Goal: Task Accomplishment & Management: Complete application form

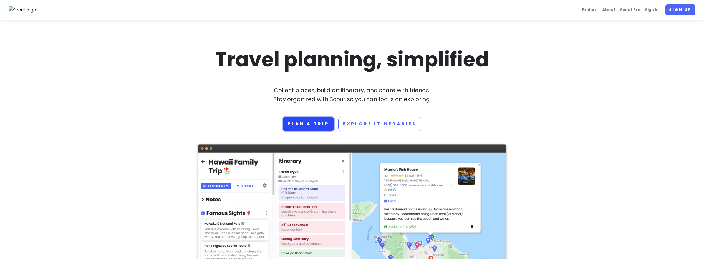
click at [312, 125] on link "Plan a trip" at bounding box center [308, 124] width 51 height 14
click at [674, 12] on link "Sign up" at bounding box center [681, 9] width 30 height 11
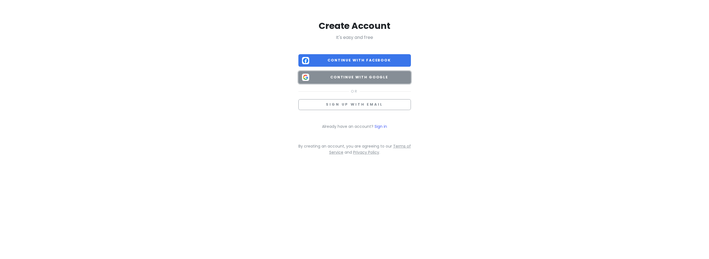
click at [397, 76] on span "Continue with Google" at bounding box center [359, 77] width 96 height 6
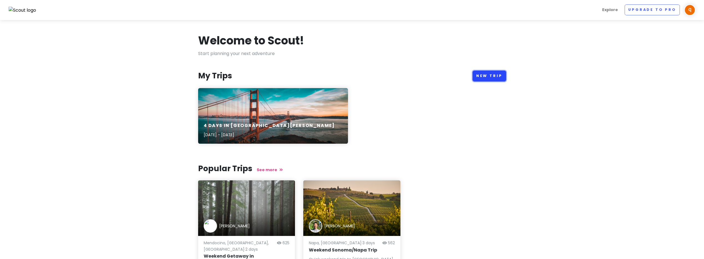
click at [484, 73] on link "New Trip" at bounding box center [490, 76] width 34 height 11
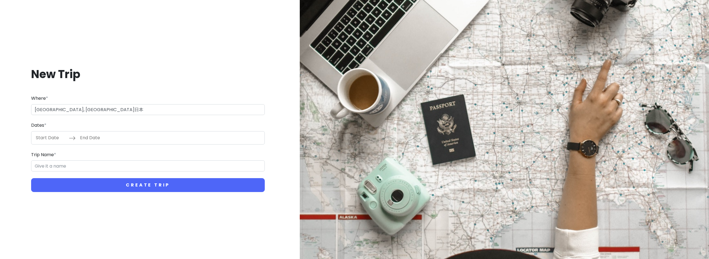
type input "日本[GEOGRAPHIC_DATA][GEOGRAPHIC_DATA]"
type input "[GEOGRAPHIC_DATA] Trip"
click at [52, 138] on input "Start Date" at bounding box center [51, 137] width 36 height 13
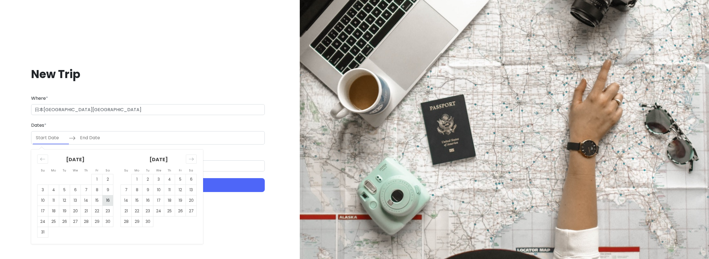
click at [106, 201] on td "16" at bounding box center [107, 200] width 11 height 11
type input "08/16/2025"
click at [65, 212] on td "19" at bounding box center [64, 210] width 11 height 11
type input "08/19/2025"
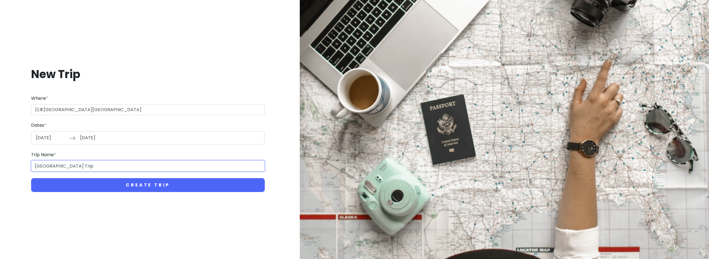
click at [67, 166] on input "大阪市 Trip" at bounding box center [148, 165] width 234 height 11
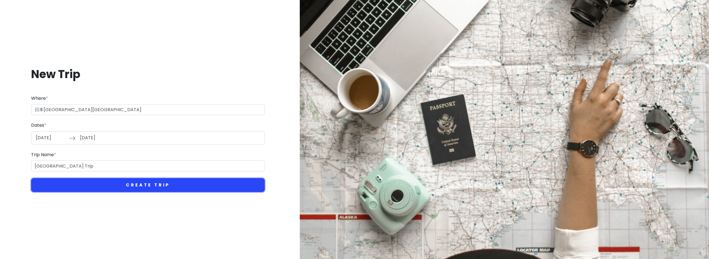
click at [70, 183] on button "Create Trip" at bounding box center [148, 185] width 234 height 14
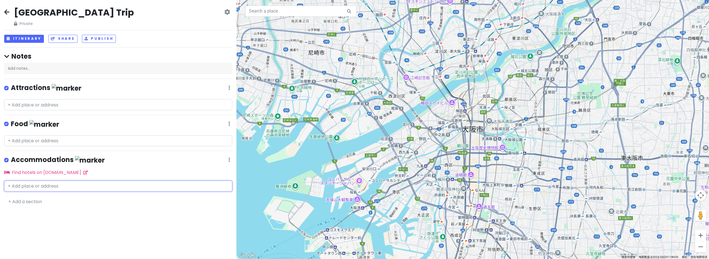
click at [9, 185] on input "text" at bounding box center [118, 185] width 228 height 11
type input "x"
type input "西"
type input "j"
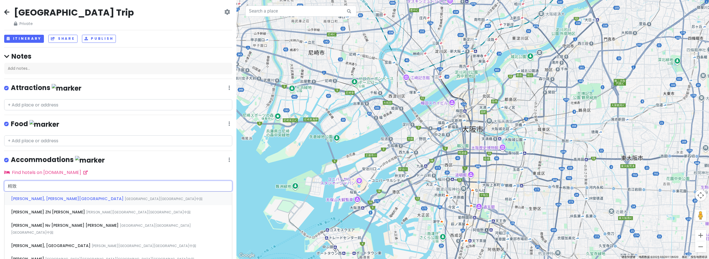
type input "精"
type input "静"
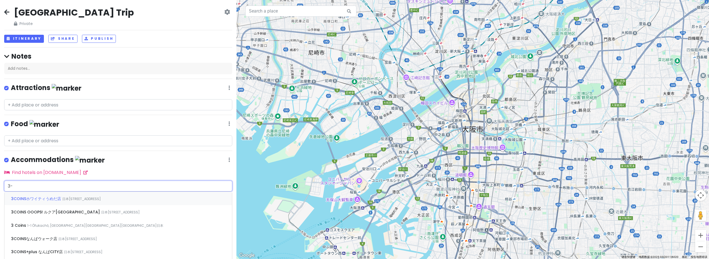
type input "3"
type input "j"
type input "x"
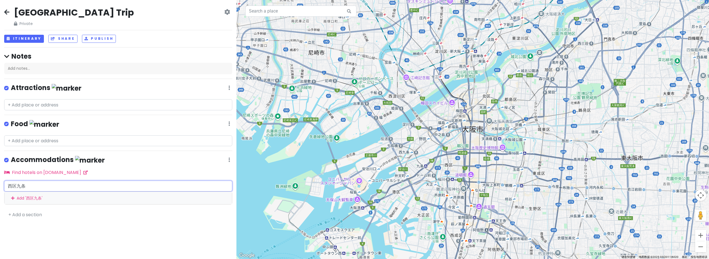
drag, startPoint x: 27, startPoint y: 186, endPoint x: -7, endPoint y: 182, distance: 33.9
click at [0, 182] on html "大阪市 Trip Private Change Dates Make a Copy Delete Trip Go Pro ⚡️ Give Feedback 💡…" at bounding box center [354, 129] width 709 height 259
paste input "静和・旅タイム"
click at [27, 184] on input "静和・旅タイム九条" at bounding box center [118, 185] width 228 height 11
drag, startPoint x: 56, startPoint y: 185, endPoint x: -29, endPoint y: 185, distance: 85.0
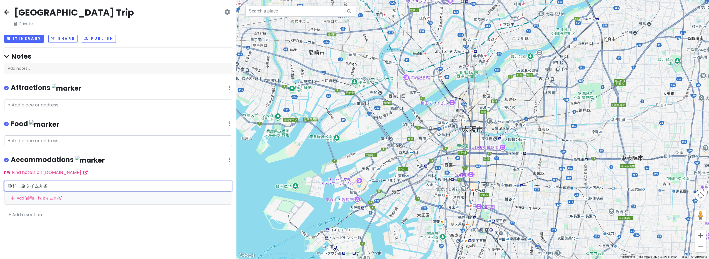
click at [0, 185] on html "大阪市 Trip Private Change Dates Make a Copy Delete Trip Go Pro ⚡️ Give Feedback 💡…" at bounding box center [354, 129] width 709 height 259
paste input "大阪市西区九条3-28-26"
type input "大阪市西区九条3-28-26"
click at [26, 199] on span "九条３−２８−26" at bounding box center [26, 199] width 30 height 6
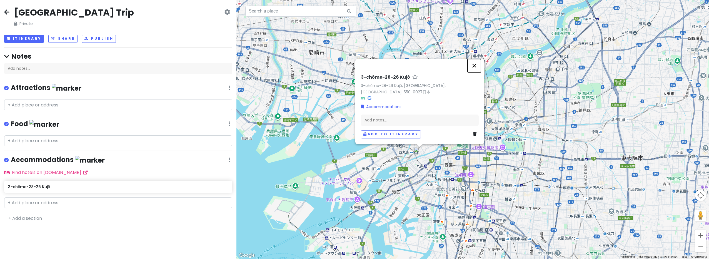
drag, startPoint x: 475, startPoint y: 71, endPoint x: 346, endPoint y: 89, distance: 130.4
click at [475, 71] on button "关闭" at bounding box center [473, 65] width 13 height 13
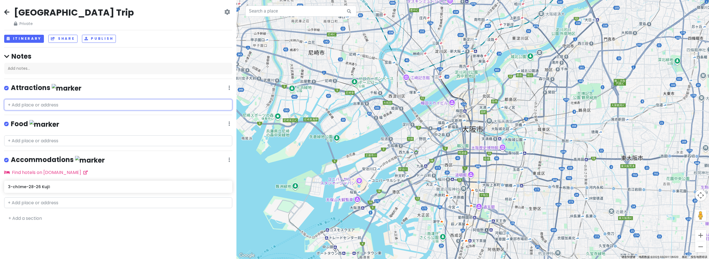
click at [32, 106] on input "text" at bounding box center [118, 104] width 228 height 11
type input "u"
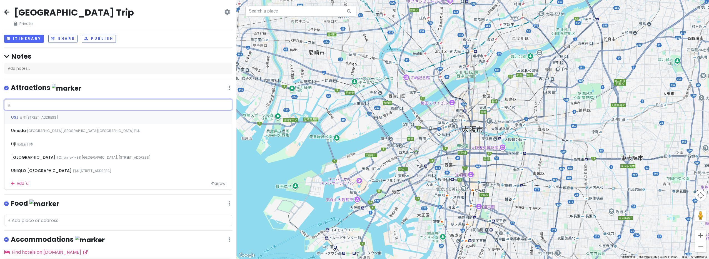
click at [58, 116] on span "日本大阪府大阪市此花区 Sakurajima, 2 Chome−1−33" at bounding box center [38, 117] width 39 height 5
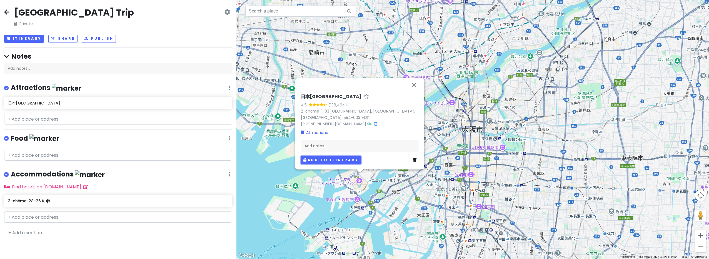
click at [315, 161] on button "Add to itinerary" at bounding box center [331, 160] width 60 height 8
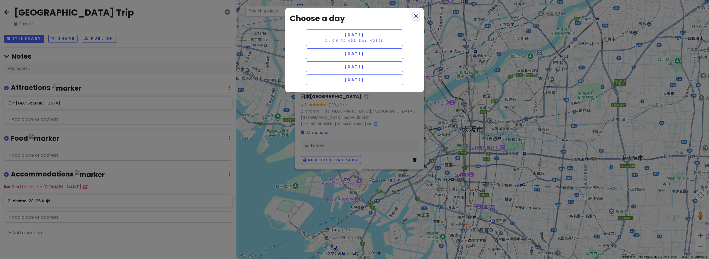
click at [416, 15] on icon "close" at bounding box center [415, 15] width 7 height 7
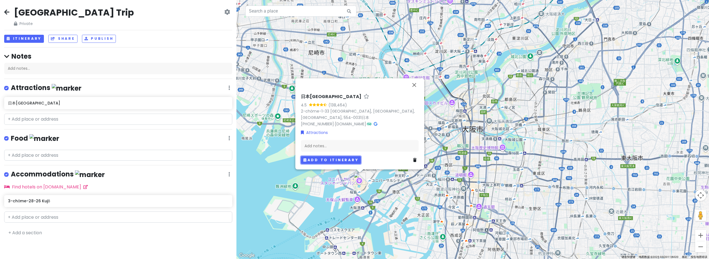
click at [332, 159] on button "Add to itinerary" at bounding box center [331, 160] width 60 height 8
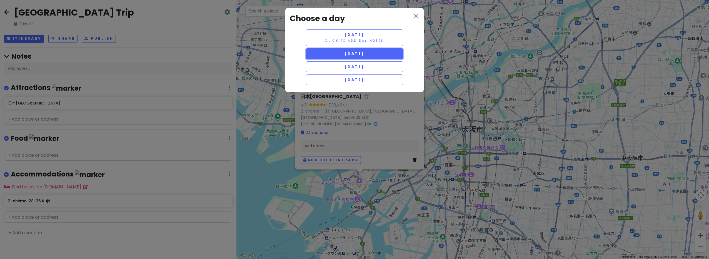
click at [385, 54] on button "Sunday 8/17" at bounding box center [354, 53] width 97 height 11
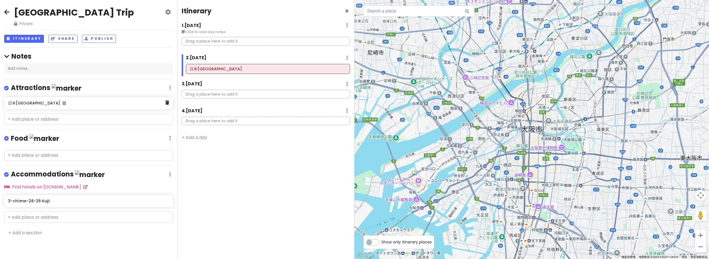
click at [137, 105] on h6 "日本环球影城" at bounding box center [86, 103] width 157 height 5
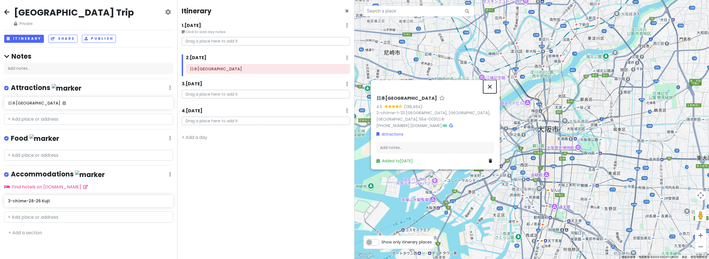
click at [490, 84] on button "关闭" at bounding box center [489, 86] width 13 height 13
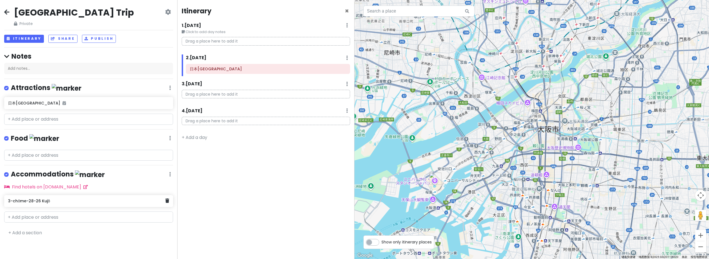
click at [64, 200] on h6 "3-chōme-28-26 Kujō" at bounding box center [86, 200] width 157 height 5
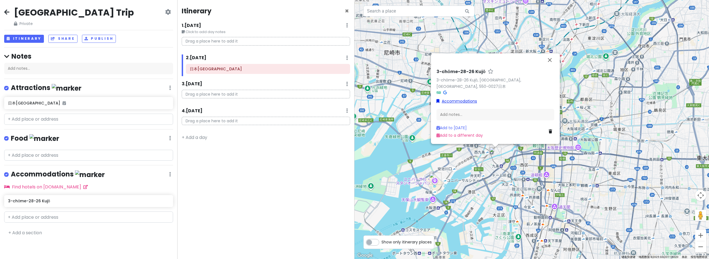
click at [461, 101] on link "Accommodations" at bounding box center [456, 101] width 41 height 6
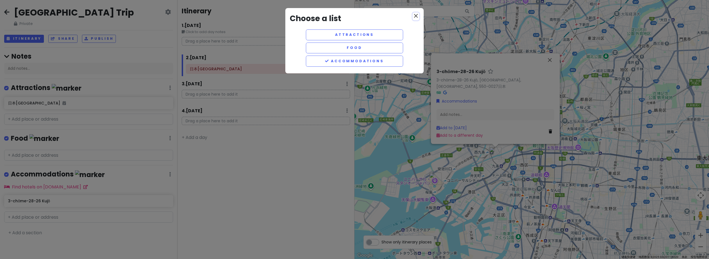
click at [413, 14] on icon "close" at bounding box center [415, 15] width 7 height 7
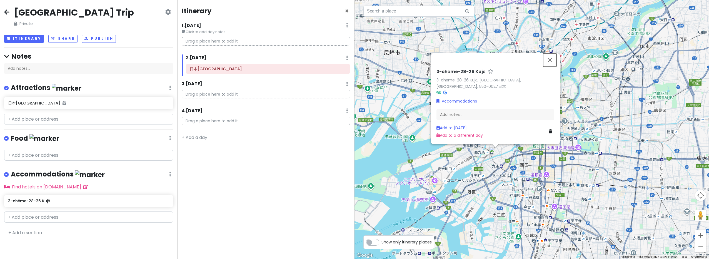
drag, startPoint x: 549, startPoint y: 68, endPoint x: 518, endPoint y: 78, distance: 32.2
click at [549, 67] on button "关闭" at bounding box center [549, 59] width 13 height 13
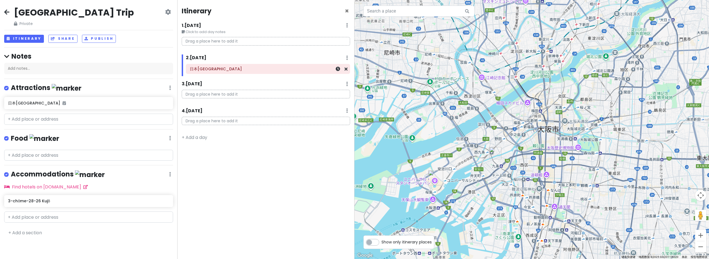
click at [282, 71] on div "日本环球影城" at bounding box center [268, 69] width 156 height 8
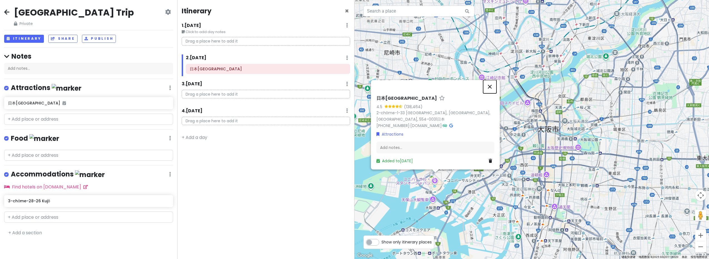
click at [490, 87] on button "关闭" at bounding box center [489, 86] width 13 height 13
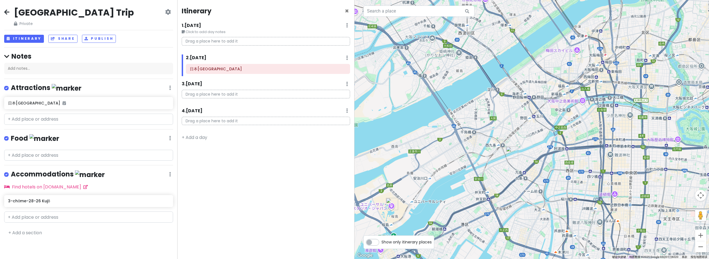
drag, startPoint x: 512, startPoint y: 145, endPoint x: 544, endPoint y: 139, distance: 32.6
click at [544, 139] on div at bounding box center [531, 129] width 354 height 259
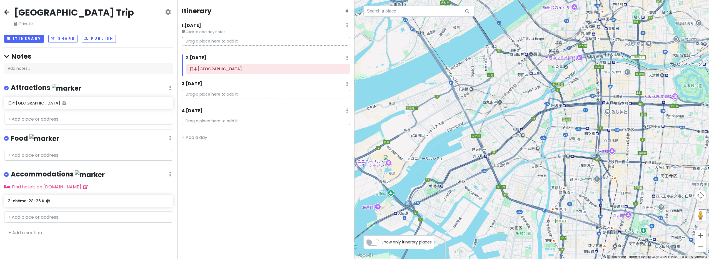
drag, startPoint x: 524, startPoint y: 157, endPoint x: 530, endPoint y: 139, distance: 18.4
click at [520, 117] on div at bounding box center [531, 129] width 354 height 259
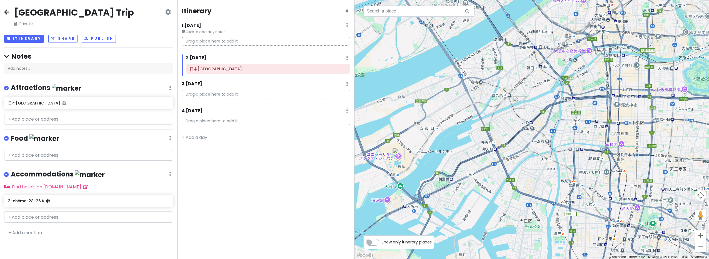
drag, startPoint x: 503, startPoint y: 190, endPoint x: 513, endPoint y: 182, distance: 12.5
click at [513, 182] on div at bounding box center [531, 129] width 354 height 259
click at [101, 202] on div "3-chōme-28-26 Kujō" at bounding box center [86, 201] width 157 height 8
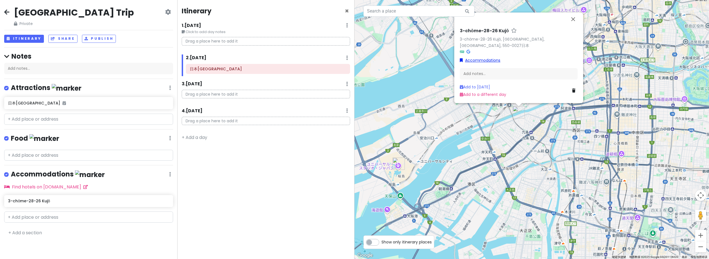
click at [494, 61] on link "Accommodations" at bounding box center [480, 60] width 41 height 6
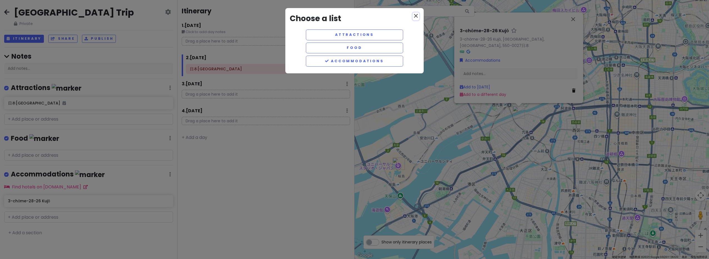
click at [417, 14] on icon "close" at bounding box center [415, 15] width 7 height 7
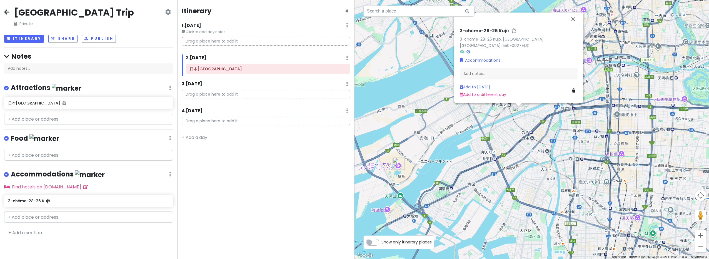
click at [234, 199] on div "Itinerary × 1 . Sat 8/16 Edit Day Notes Delete Day Click to add day notes Drag …" at bounding box center [265, 129] width 177 height 259
drag, startPoint x: 67, startPoint y: 202, endPoint x: 244, endPoint y: 45, distance: 237.0
click at [244, 45] on div "大阪市 Trip Private Change Dates Make a Copy Delete Trip Go Pro ⚡️ Give Feedback 💡…" at bounding box center [354, 129] width 709 height 259
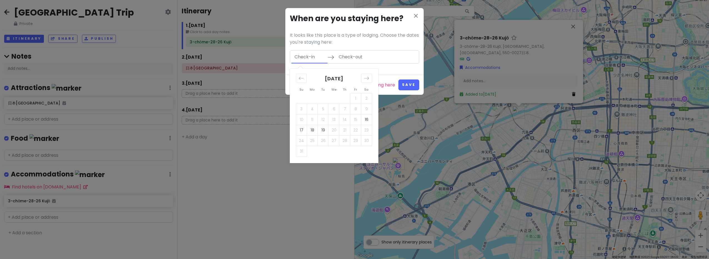
click at [307, 57] on input "Check-in" at bounding box center [309, 57] width 36 height 13
click at [367, 121] on td "16" at bounding box center [366, 119] width 11 height 11
type input "08/16/2025"
click at [322, 132] on td "19" at bounding box center [323, 130] width 11 height 11
type input "08/19/2025"
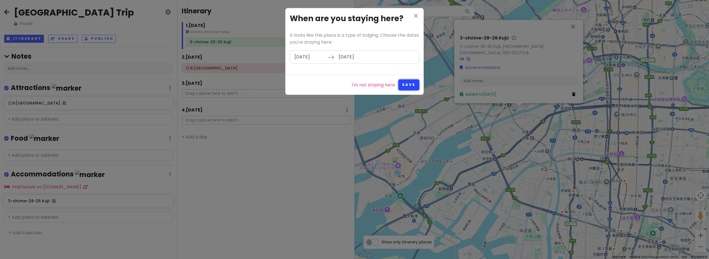
click at [408, 87] on button "Save" at bounding box center [408, 84] width 21 height 11
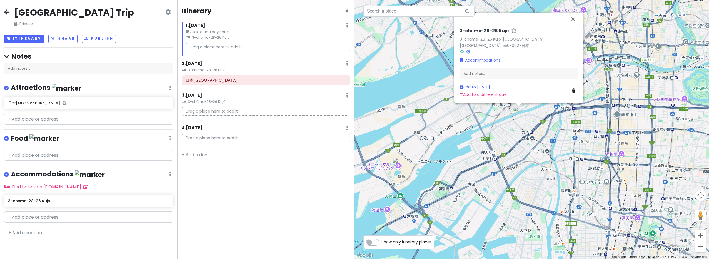
click at [8, 13] on icon at bounding box center [6, 12] width 5 height 4
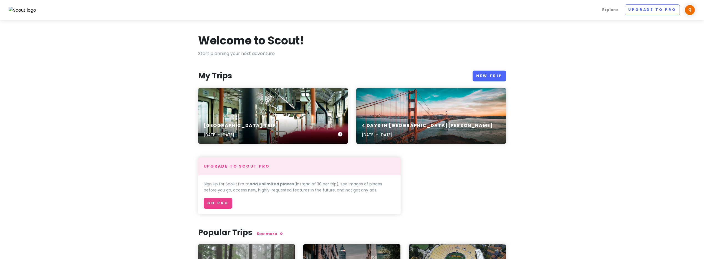
click at [280, 130] on div "大阪市 Trip Aug 16, 2025 - Aug 19, 2025" at bounding box center [273, 130] width 150 height 26
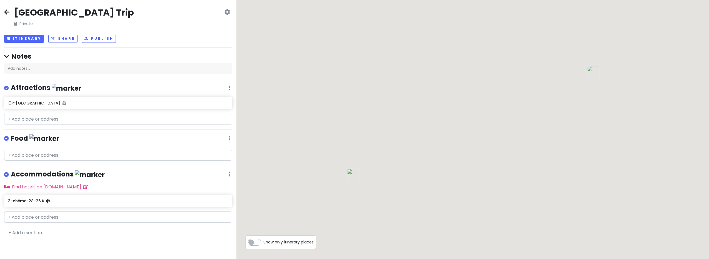
click at [227, 14] on icon at bounding box center [227, 12] width 6 height 4
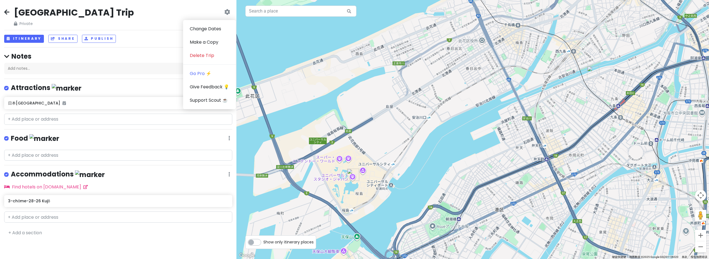
click at [5, 57] on icon at bounding box center [6, 57] width 5 height 6
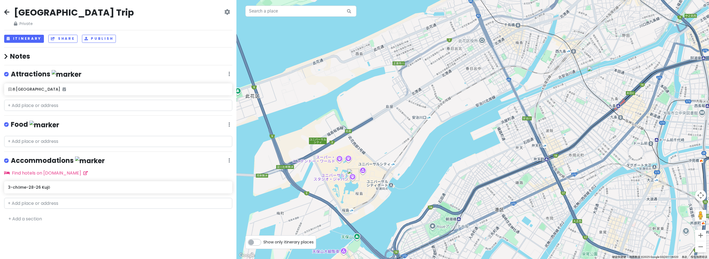
click at [6, 57] on icon at bounding box center [6, 57] width 4 height 6
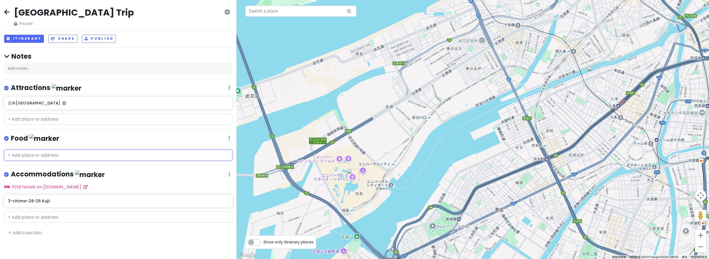
click at [19, 154] on input "text" at bounding box center [118, 155] width 228 height 11
click at [230, 138] on div "Food Edit Reorder Delete List" at bounding box center [118, 139] width 228 height 11
click at [229, 90] on icon at bounding box center [229, 88] width 2 height 4
click at [156, 142] on div "Food Edit Reorder Delete List" at bounding box center [118, 139] width 228 height 11
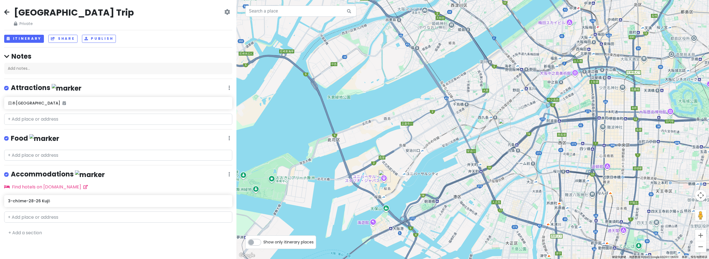
drag, startPoint x: 425, startPoint y: 109, endPoint x: 394, endPoint y: 136, distance: 41.3
click at [394, 137] on div at bounding box center [472, 129] width 472 height 259
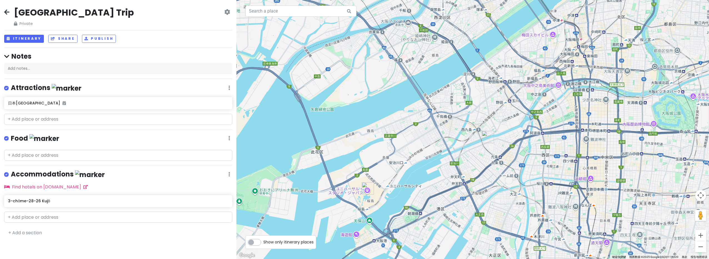
click at [7, 12] on icon at bounding box center [6, 12] width 5 height 4
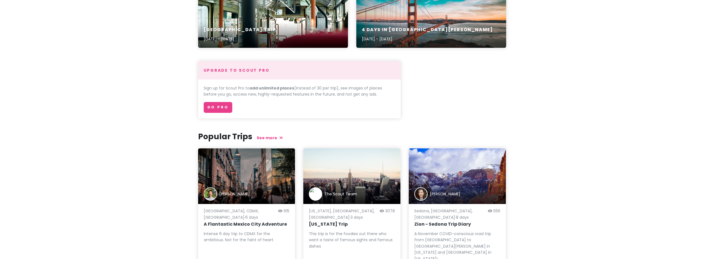
scroll to position [126, 0]
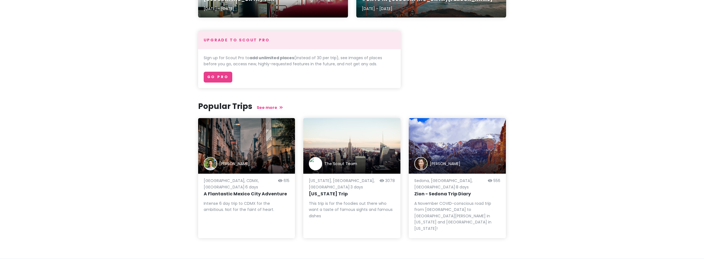
click at [257, 148] on div "Eric Mao" at bounding box center [246, 146] width 97 height 56
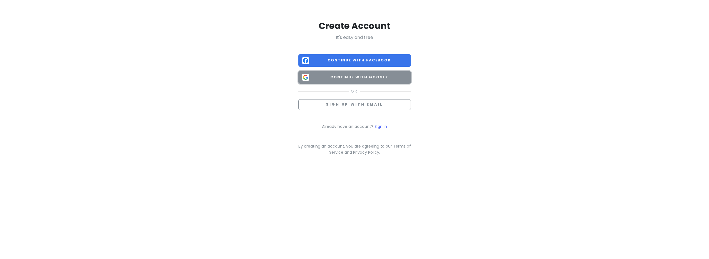
click at [391, 78] on span "Continue with Google" at bounding box center [359, 77] width 96 height 6
click at [357, 81] on button "Continue with Google" at bounding box center [354, 77] width 112 height 12
click at [350, 80] on button "Continue with Google" at bounding box center [354, 77] width 112 height 12
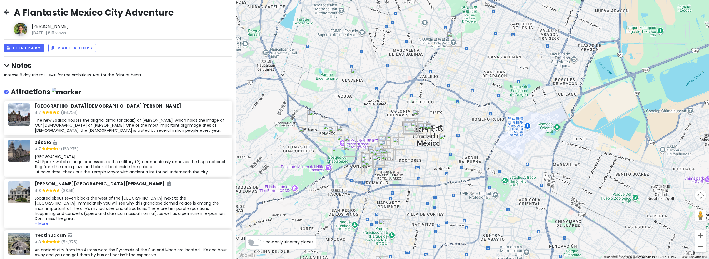
click at [173, 118] on div "The new Basilica houses the original tilma (or cloak) of Juan Diego, which hold…" at bounding box center [131, 125] width 193 height 15
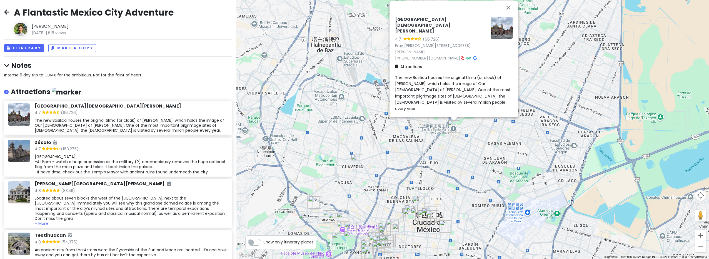
click at [152, 133] on div "Main plaza. -At 5pm - watch a huge procession as the military (?) ceremoniously…" at bounding box center [131, 125] width 193 height 15
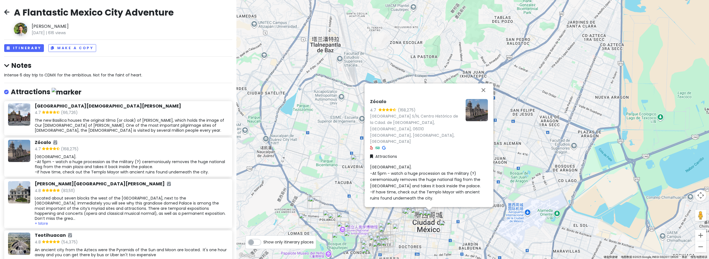
click at [19, 65] on h4 "Notes" at bounding box center [118, 65] width 228 height 9
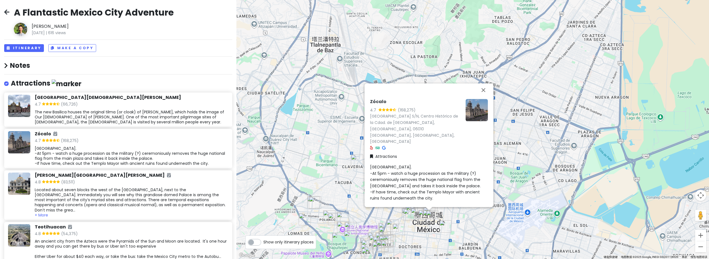
click at [19, 65] on h4 "Notes" at bounding box center [118, 65] width 228 height 9
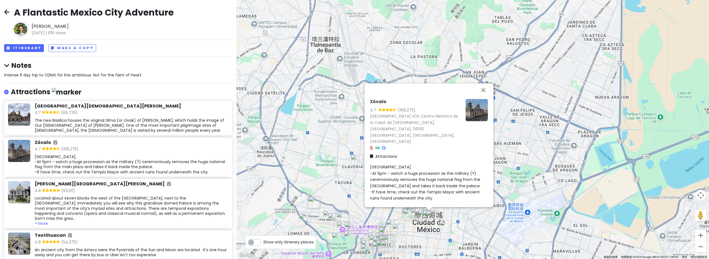
click at [6, 10] on icon at bounding box center [6, 12] width 5 height 4
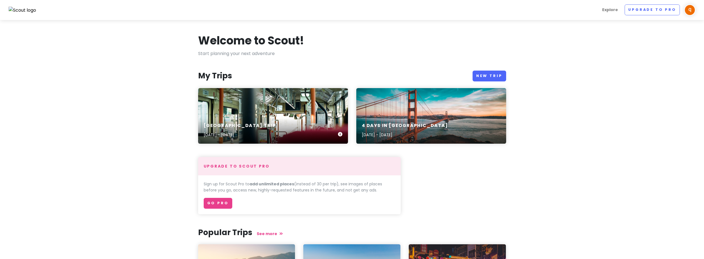
click at [263, 107] on div "大阪市 Trip Aug 16, 2025 - Aug 19, 2025" at bounding box center [273, 116] width 150 height 56
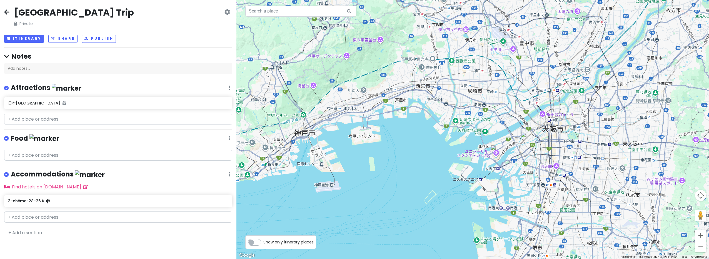
drag, startPoint x: 562, startPoint y: 146, endPoint x: 470, endPoint y: 140, distance: 91.8
click at [470, 140] on div at bounding box center [472, 129] width 472 height 259
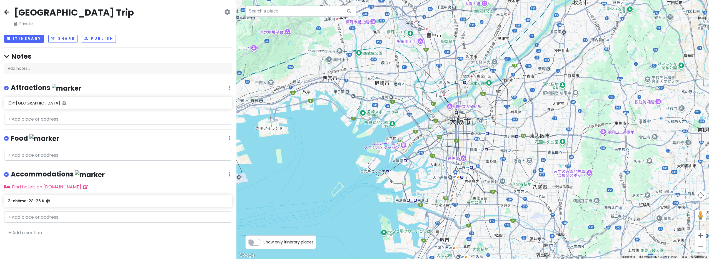
click at [7, 12] on icon at bounding box center [6, 12] width 5 height 4
